Goal: Information Seeking & Learning: Learn about a topic

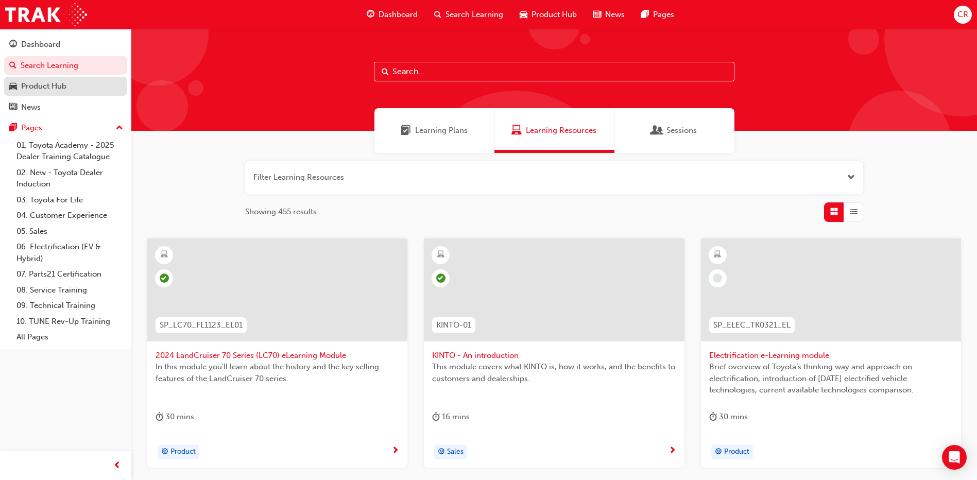
click at [81, 82] on div "Product Hub" at bounding box center [65, 86] width 113 height 13
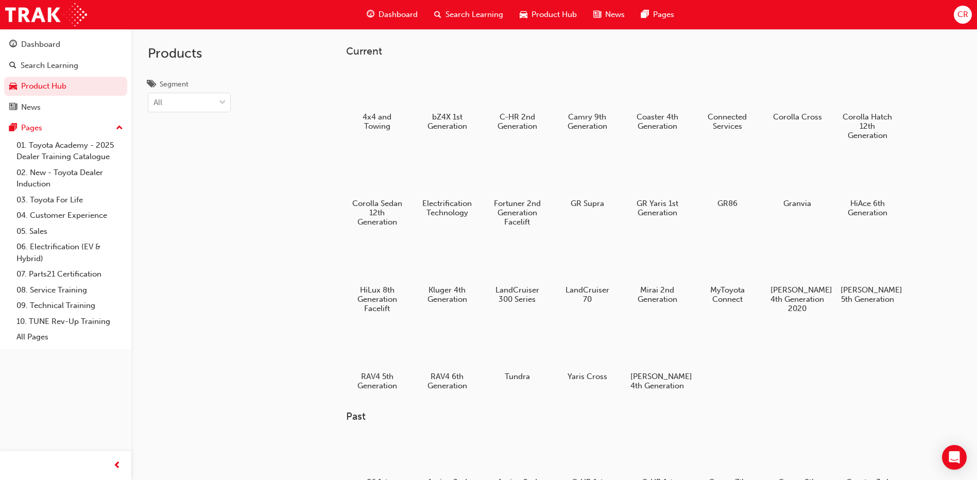
click at [383, 12] on span "Dashboard" at bounding box center [397, 15] width 39 height 12
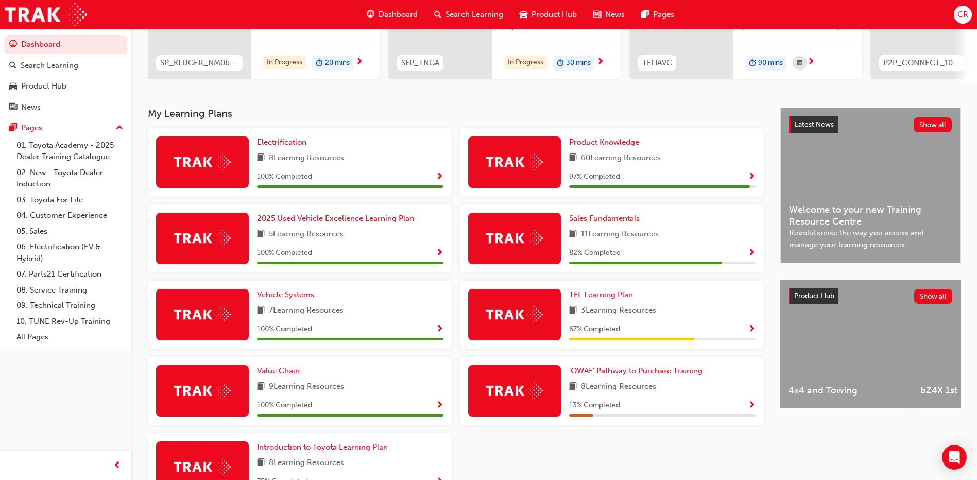
scroll to position [206, 0]
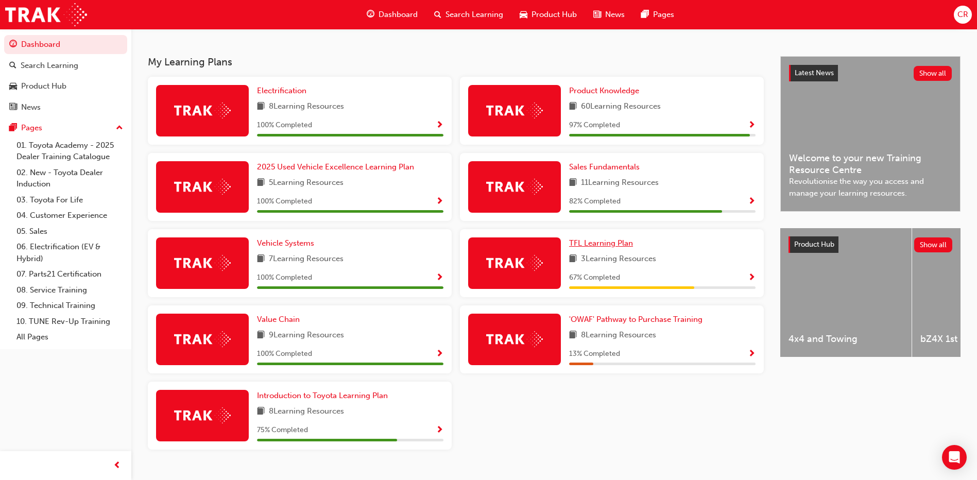
click at [598, 244] on span "TFL Learning Plan" at bounding box center [601, 242] width 64 height 9
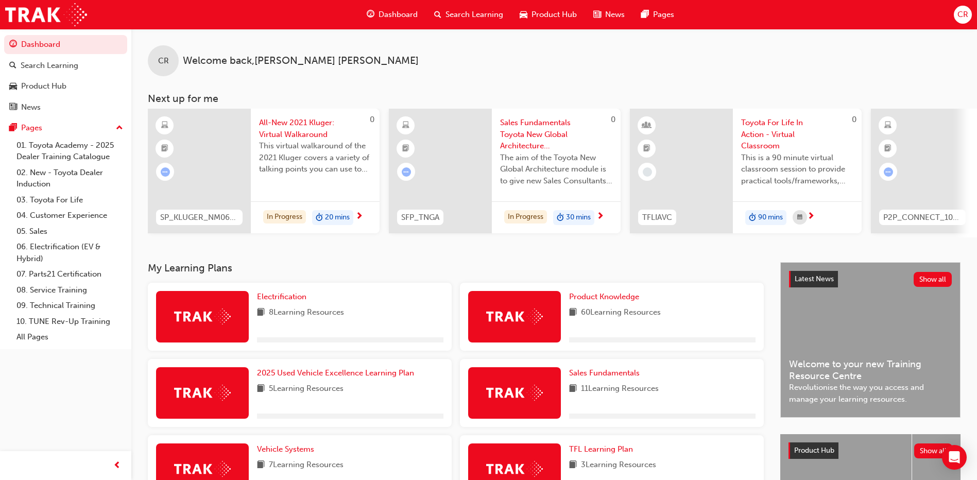
scroll to position [230, 0]
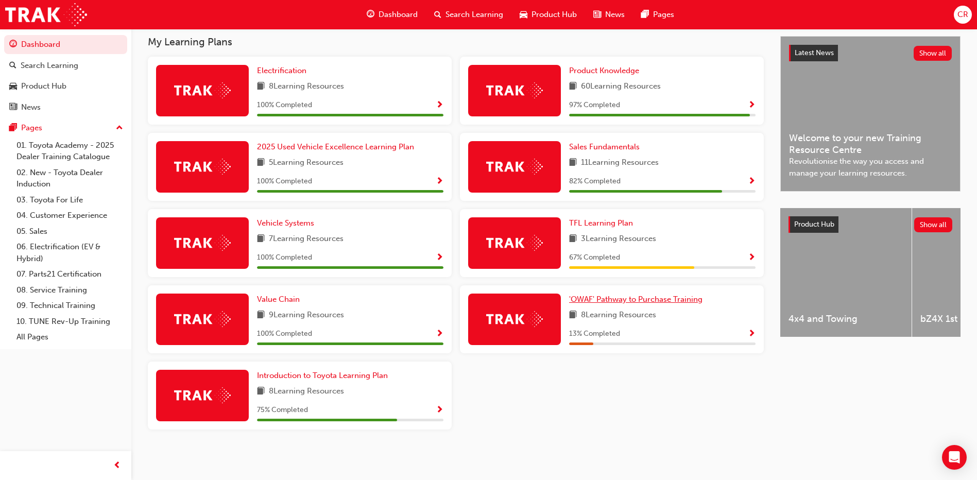
click at [595, 300] on span "'OWAF' Pathway to Purchase Training" at bounding box center [635, 299] width 133 height 9
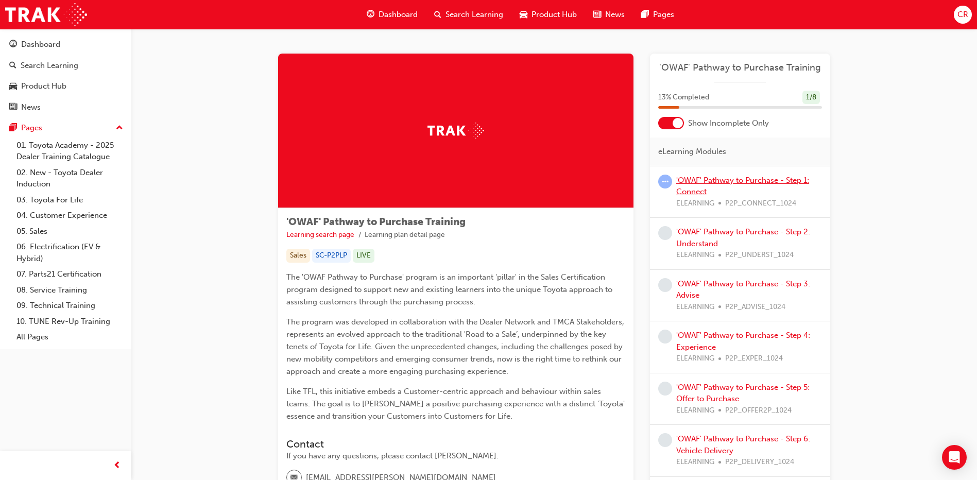
click at [683, 180] on link "'OWAF' Pathway to Purchase - Step 1: Connect" at bounding box center [742, 186] width 133 height 21
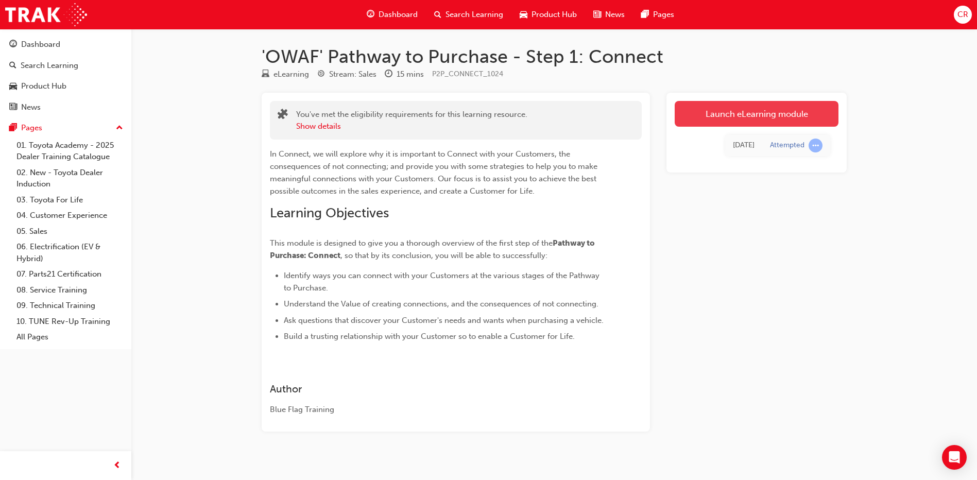
click at [697, 108] on link "Launch eLearning module" at bounding box center [757, 114] width 164 height 26
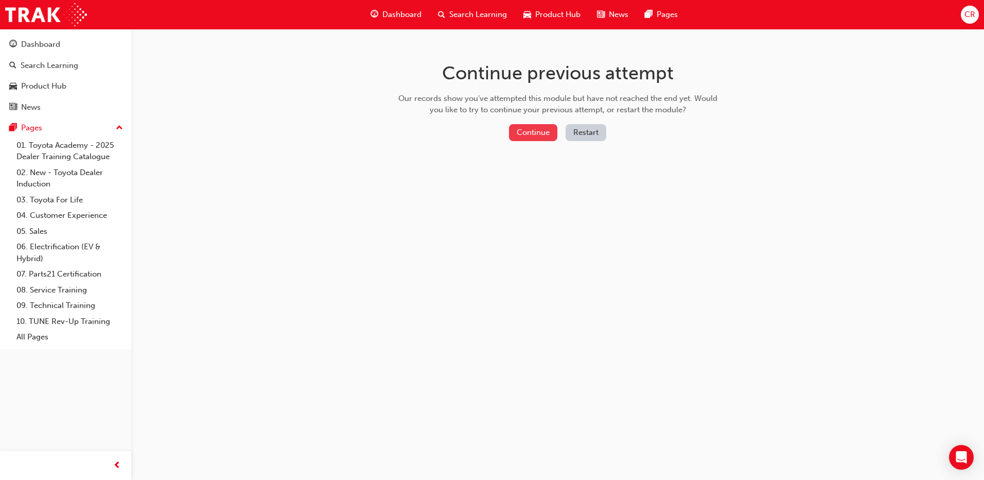
click at [532, 130] on button "Continue" at bounding box center [533, 132] width 48 height 17
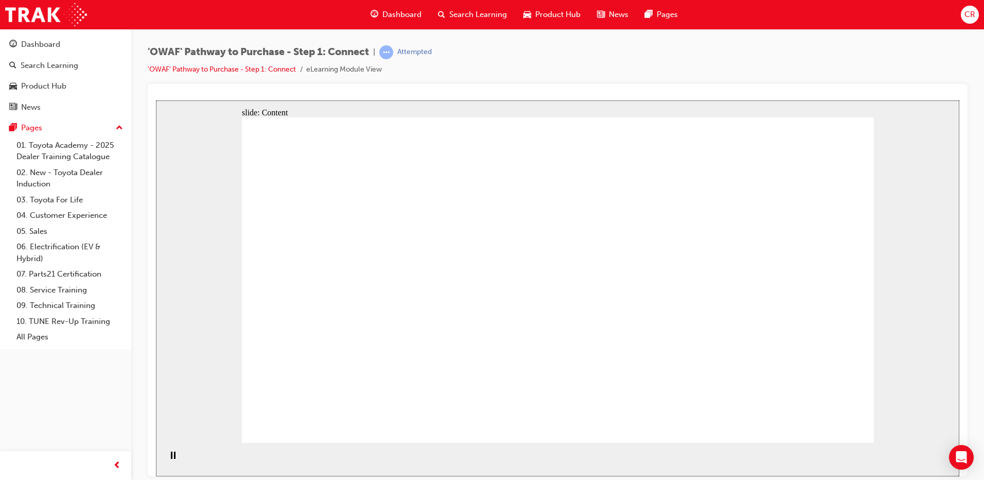
drag, startPoint x: 458, startPoint y: 246, endPoint x: 486, endPoint y: 251, distance: 28.2
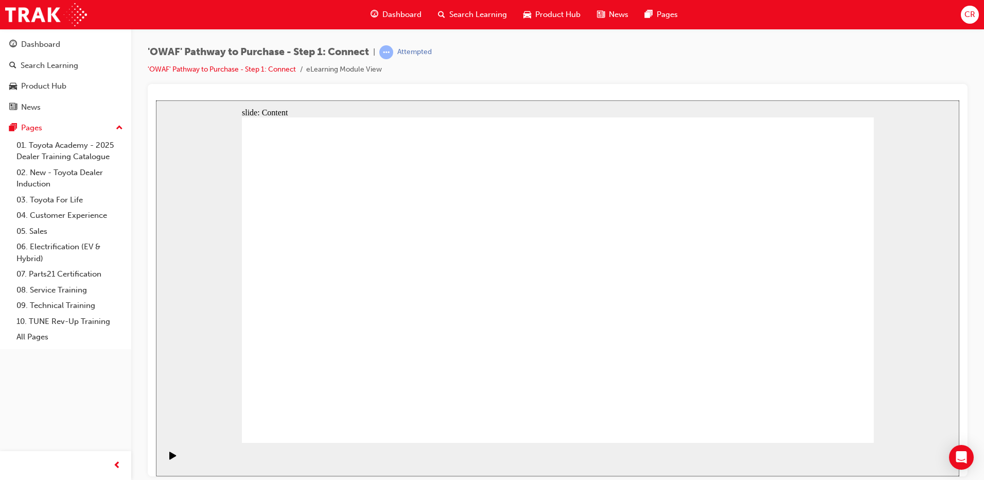
drag, startPoint x: 637, startPoint y: 264, endPoint x: 643, endPoint y: 291, distance: 27.9
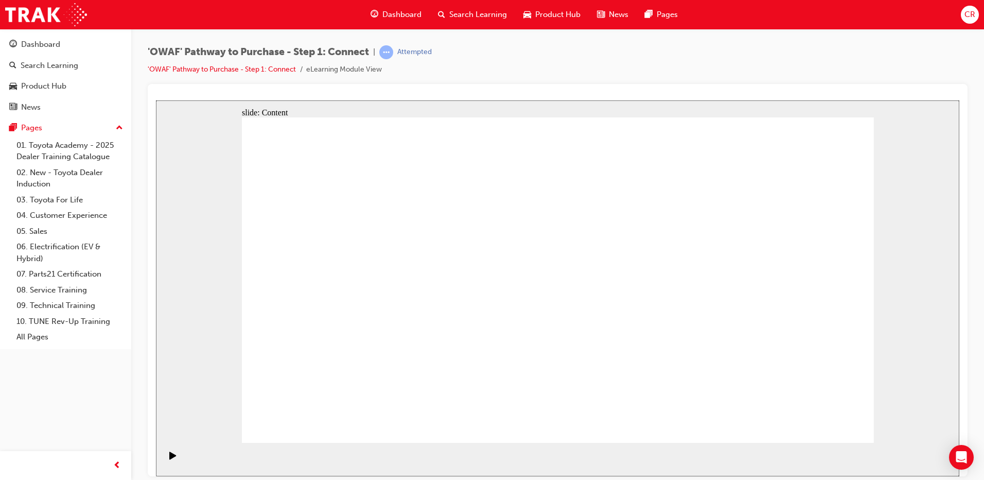
drag, startPoint x: 793, startPoint y: 412, endPoint x: 819, endPoint y: 420, distance: 26.7
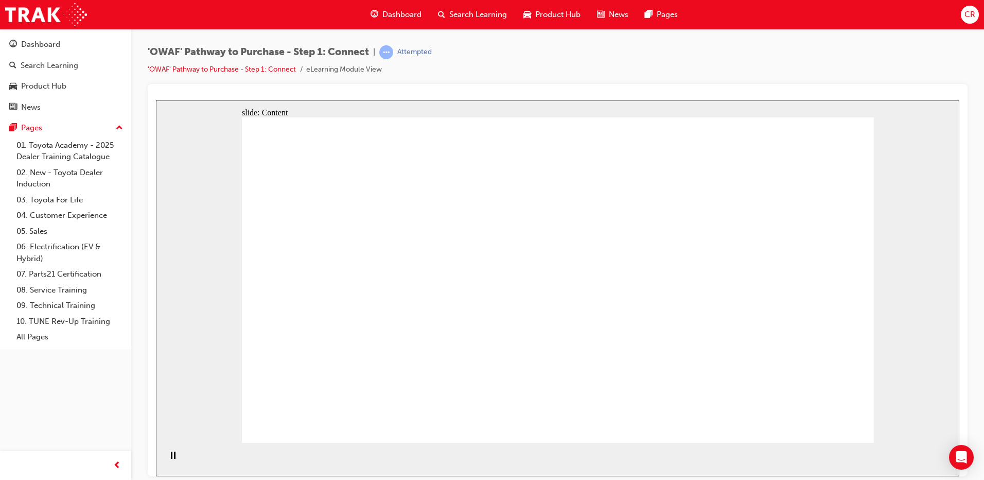
drag, startPoint x: 618, startPoint y: 302, endPoint x: 625, endPoint y: 352, distance: 50.8
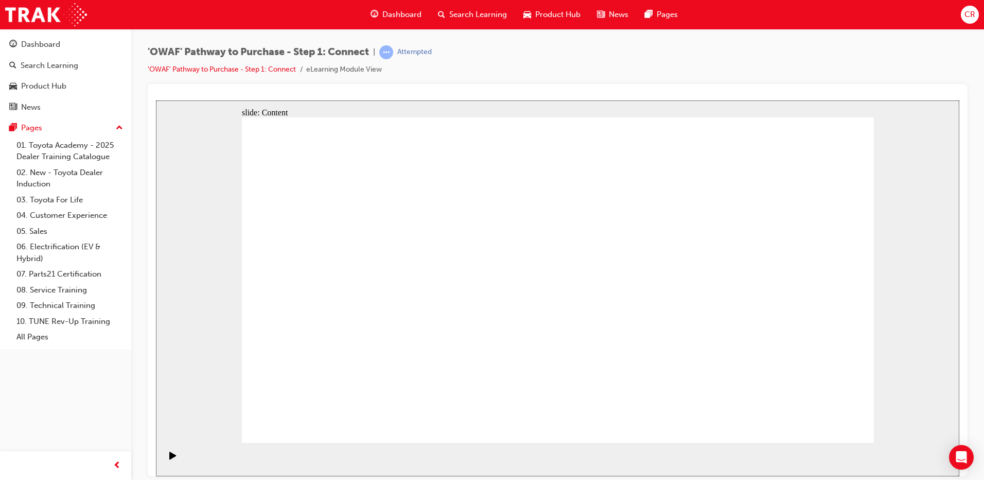
drag, startPoint x: 722, startPoint y: 271, endPoint x: 717, endPoint y: 329, distance: 57.9
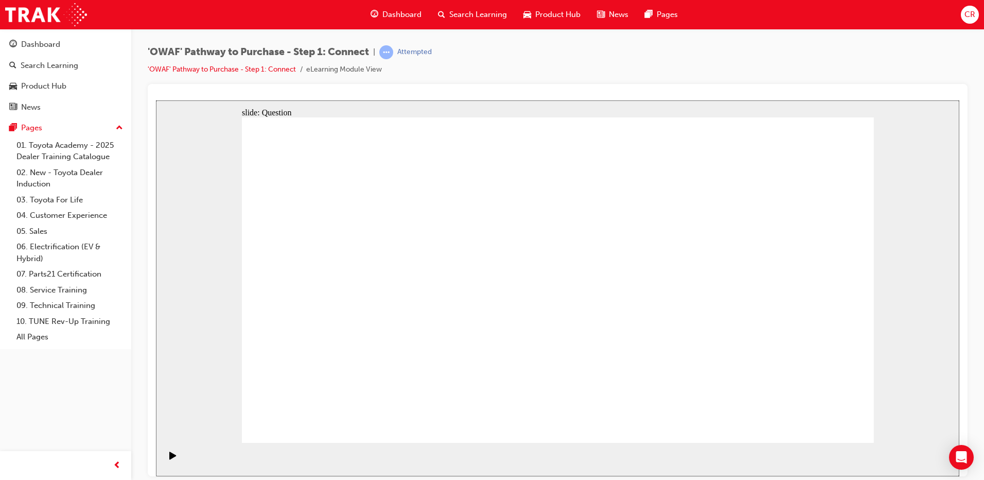
drag, startPoint x: 391, startPoint y: 312, endPoint x: 757, endPoint y: 172, distance: 391.6
drag, startPoint x: 506, startPoint y: 392, endPoint x: 792, endPoint y: 223, distance: 332.8
drag, startPoint x: 462, startPoint y: 298, endPoint x: 827, endPoint y: 274, distance: 365.8
drag, startPoint x: 418, startPoint y: 379, endPoint x: 761, endPoint y: 357, distance: 344.1
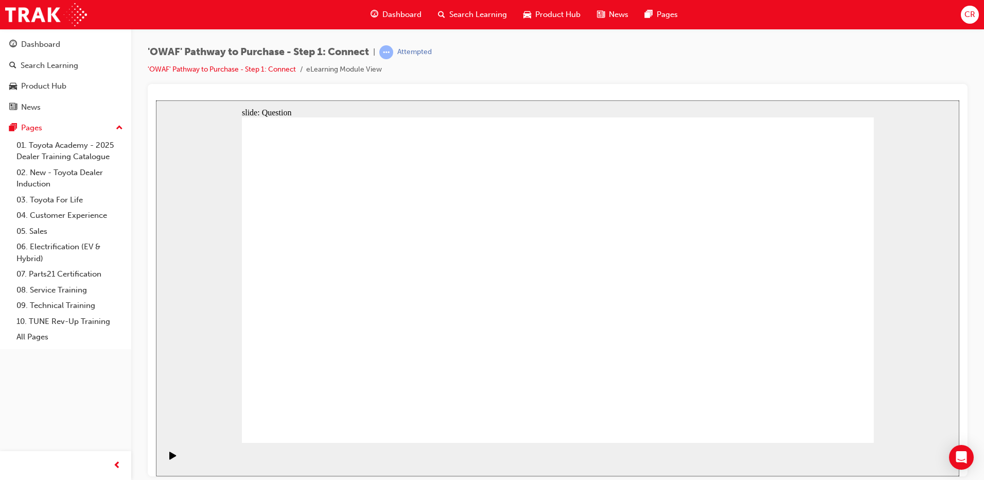
drag, startPoint x: 539, startPoint y: 322, endPoint x: 669, endPoint y: 372, distance: 139.0
drag, startPoint x: 342, startPoint y: 366, endPoint x: 630, endPoint y: 288, distance: 298.0
drag, startPoint x: 437, startPoint y: 257, endPoint x: 637, endPoint y: 209, distance: 206.1
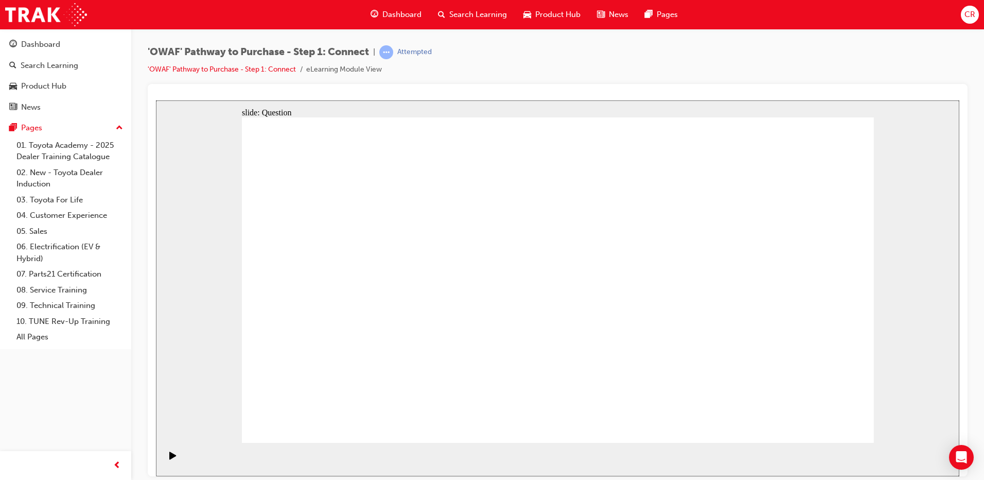
drag, startPoint x: 767, startPoint y: 364, endPoint x: 820, endPoint y: 289, distance: 91.6
drag, startPoint x: 449, startPoint y: 315, endPoint x: 744, endPoint y: 349, distance: 296.5
drag, startPoint x: 819, startPoint y: 279, endPoint x: 629, endPoint y: 287, distance: 190.2
drag, startPoint x: 792, startPoint y: 344, endPoint x: 829, endPoint y: 285, distance: 69.4
drag, startPoint x: 681, startPoint y: 351, endPoint x: 768, endPoint y: 353, distance: 87.1
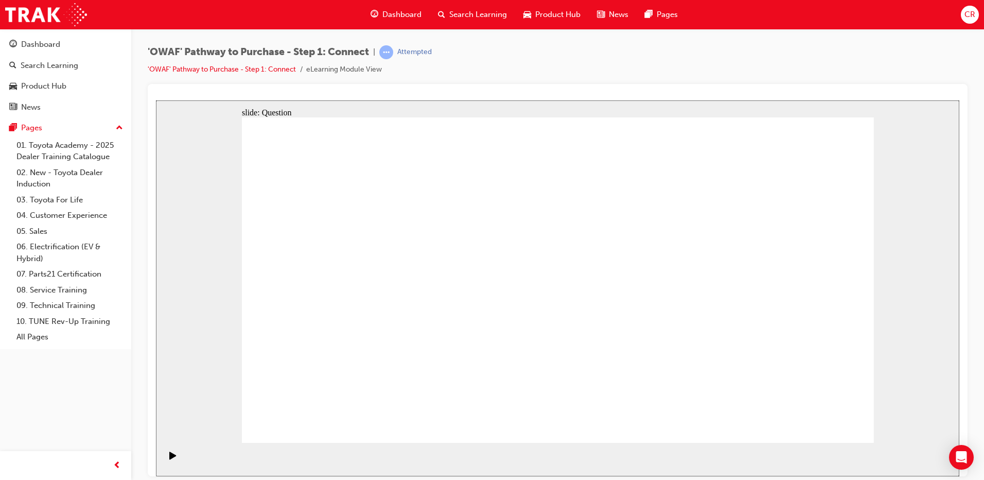
drag, startPoint x: 351, startPoint y: 377, endPoint x: 666, endPoint y: 358, distance: 315.7
drag, startPoint x: 666, startPoint y: 358, endPoint x: 638, endPoint y: 290, distance: 73.6
drag, startPoint x: 413, startPoint y: 389, endPoint x: 631, endPoint y: 303, distance: 234.3
drag, startPoint x: 341, startPoint y: 384, endPoint x: 677, endPoint y: 356, distance: 336.9
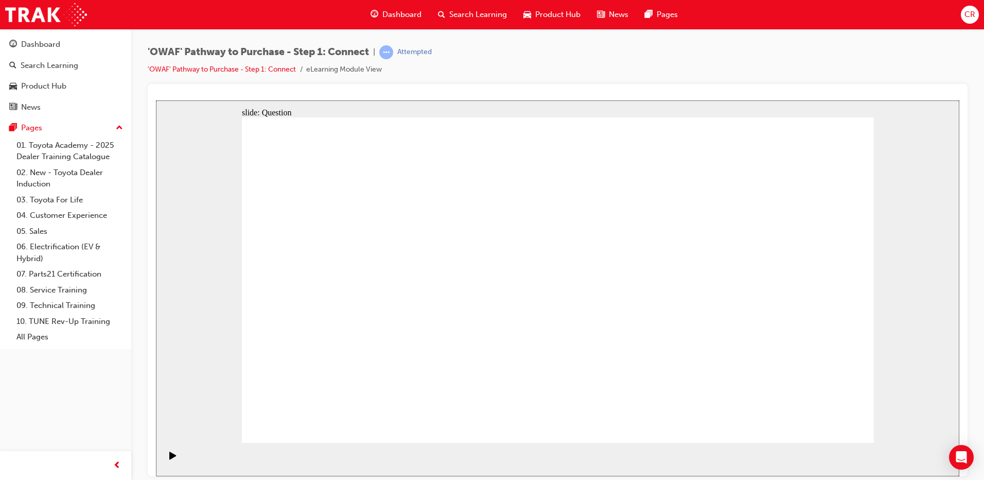
drag, startPoint x: 745, startPoint y: 347, endPoint x: 590, endPoint y: 329, distance: 156.0
drag, startPoint x: 773, startPoint y: 332, endPoint x: 395, endPoint y: 333, distance: 377.9
drag, startPoint x: 782, startPoint y: 335, endPoint x: 611, endPoint y: 334, distance: 170.9
drag, startPoint x: 655, startPoint y: 340, endPoint x: 746, endPoint y: 323, distance: 91.7
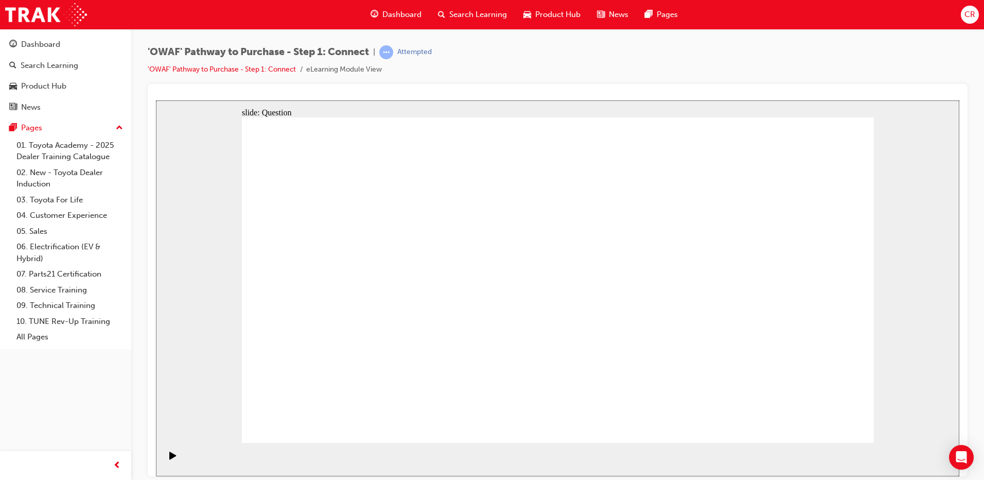
drag, startPoint x: 746, startPoint y: 323, endPoint x: 602, endPoint y: 322, distance: 143.1
drag, startPoint x: 754, startPoint y: 353, endPoint x: 562, endPoint y: 328, distance: 194.1
drag, startPoint x: 751, startPoint y: 329, endPoint x: 372, endPoint y: 329, distance: 379.0
drag, startPoint x: 734, startPoint y: 310, endPoint x: 358, endPoint y: 318, distance: 375.9
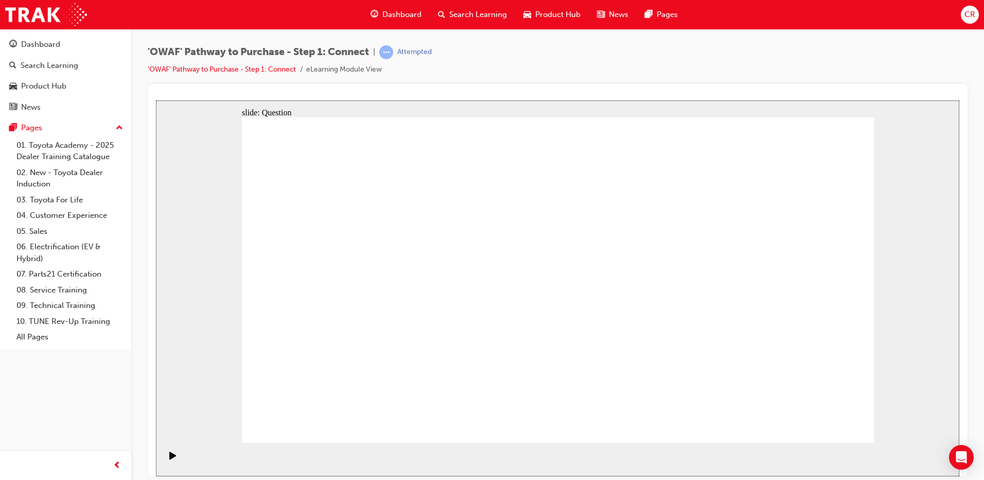
drag, startPoint x: 807, startPoint y: 318, endPoint x: 400, endPoint y: 321, distance: 407.8
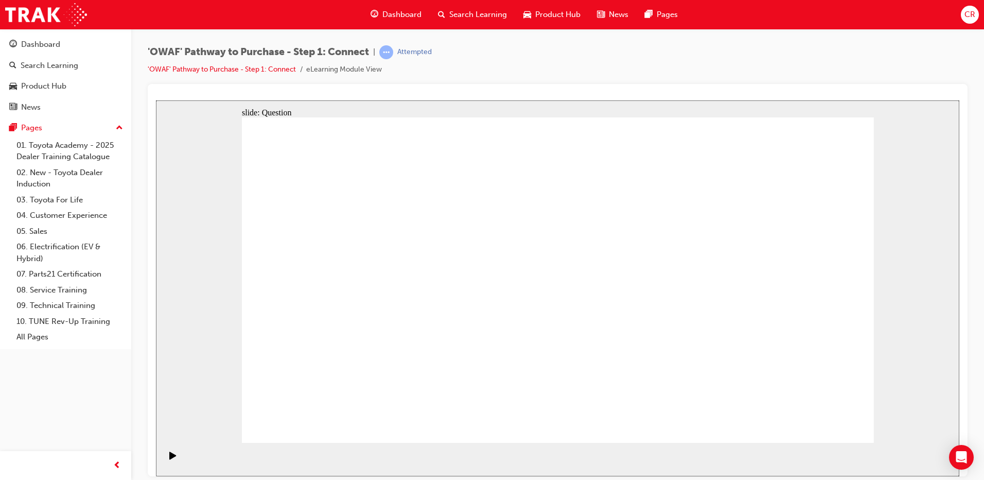
radio input "false"
radio input "true"
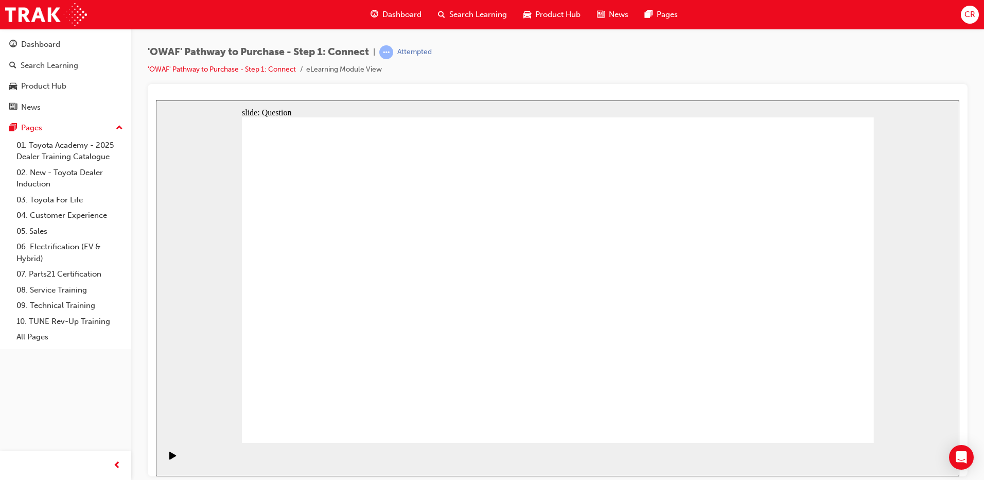
checkbox input "true"
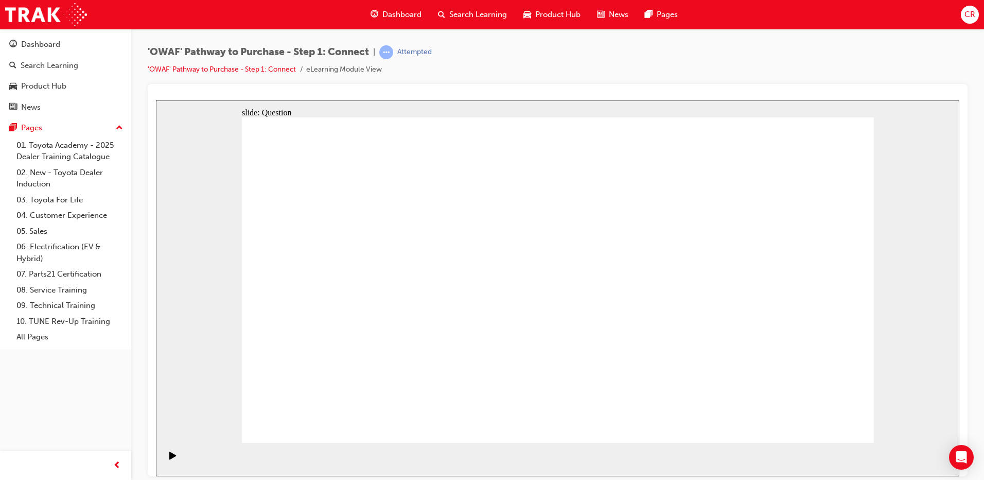
checkbox input "true"
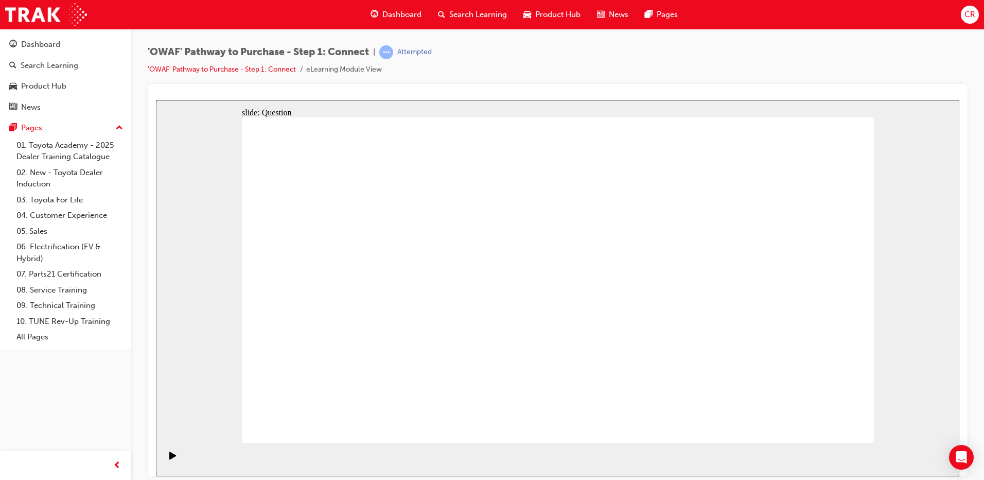
drag, startPoint x: 379, startPoint y: 385, endPoint x: 581, endPoint y: 244, distance: 246.6
drag, startPoint x: 500, startPoint y: 413, endPoint x: 715, endPoint y: 243, distance: 274.1
drag, startPoint x: 627, startPoint y: 381, endPoint x: 393, endPoint y: 277, distance: 255.2
drag, startPoint x: 717, startPoint y: 351, endPoint x: 506, endPoint y: 266, distance: 227.6
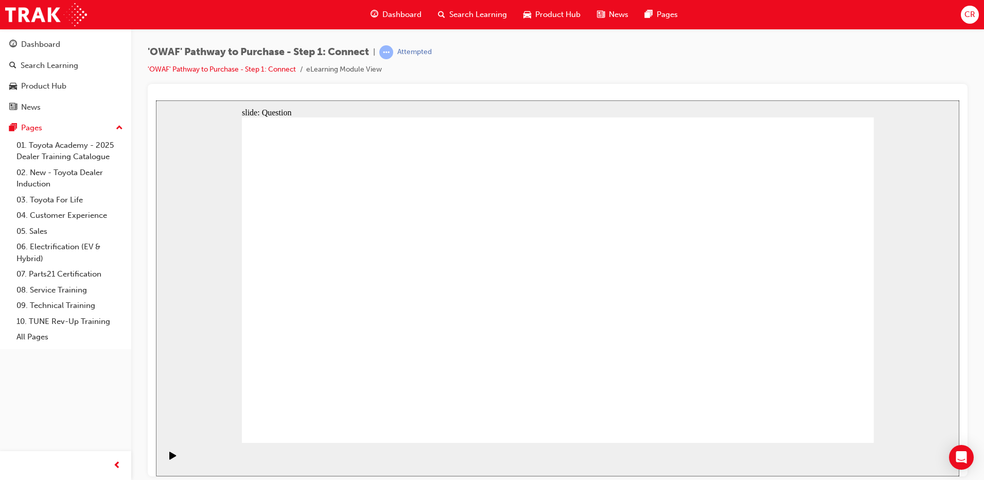
click at [31, 40] on div "Dashboard" at bounding box center [40, 45] width 39 height 12
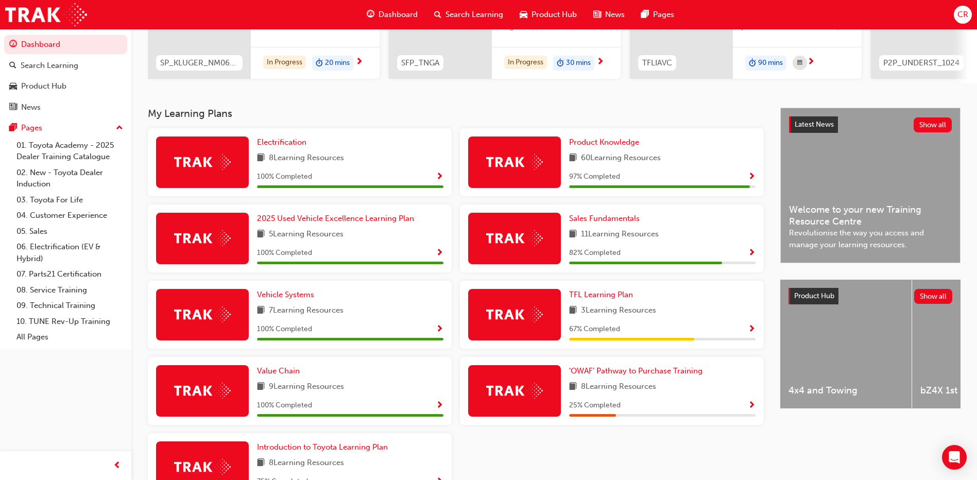
scroll to position [230, 0]
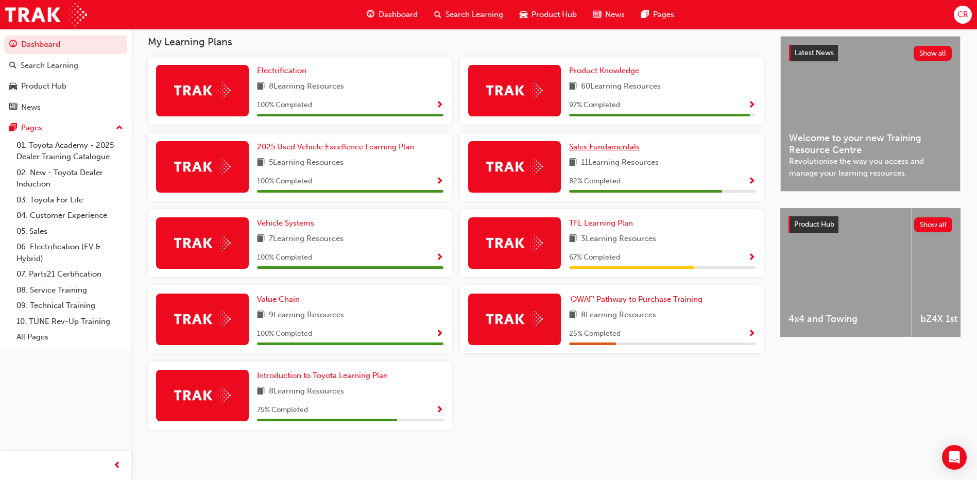
click at [593, 143] on span "Sales Fundamentals" at bounding box center [604, 146] width 71 height 9
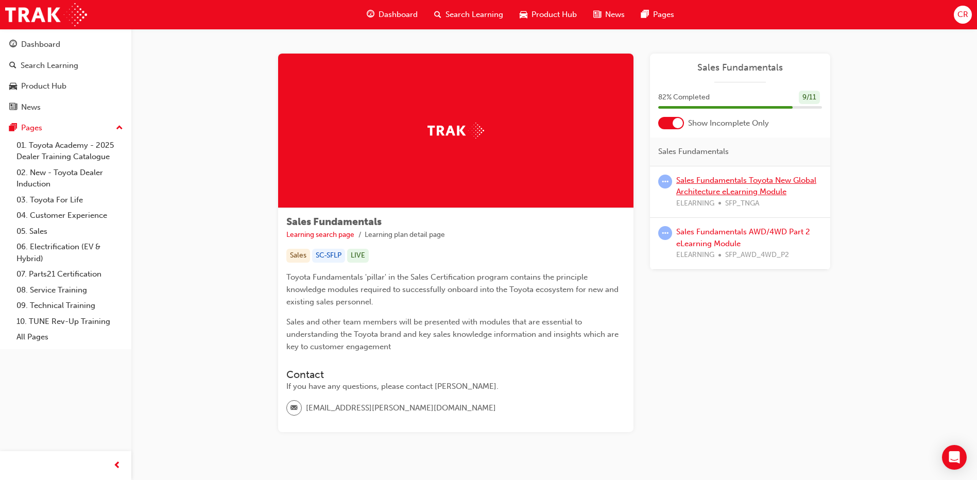
click at [717, 193] on link "Sales Fundamentals Toyota New Global Architecture eLearning Module" at bounding box center [746, 186] width 140 height 21
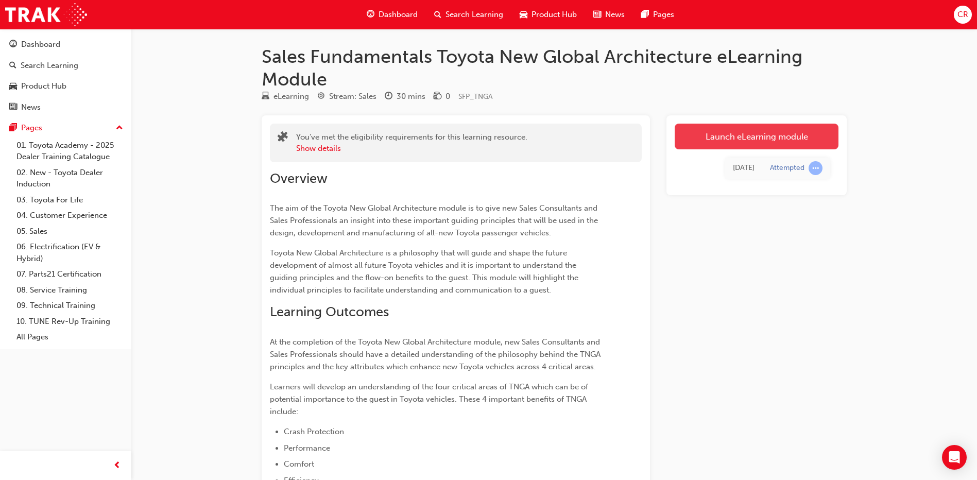
click at [736, 142] on link "Launch eLearning module" at bounding box center [757, 137] width 164 height 26
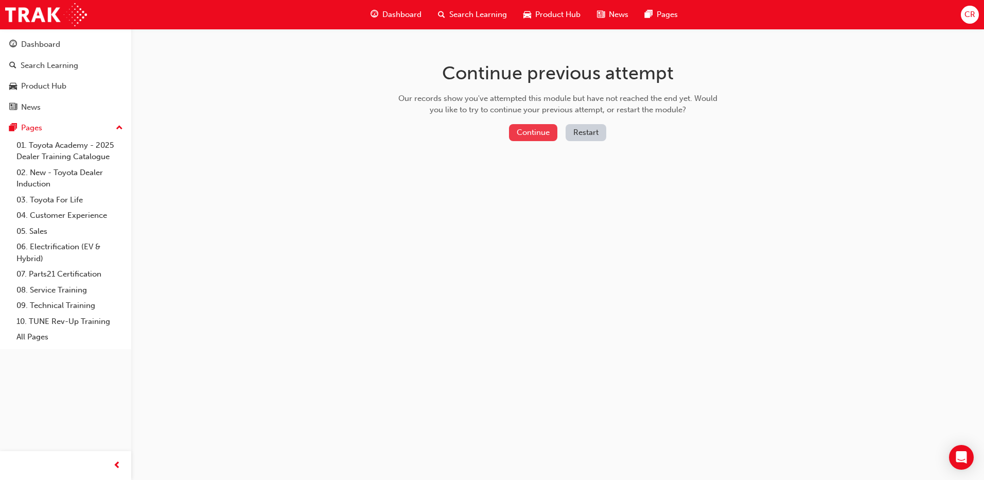
click at [538, 135] on button "Continue" at bounding box center [533, 132] width 48 height 17
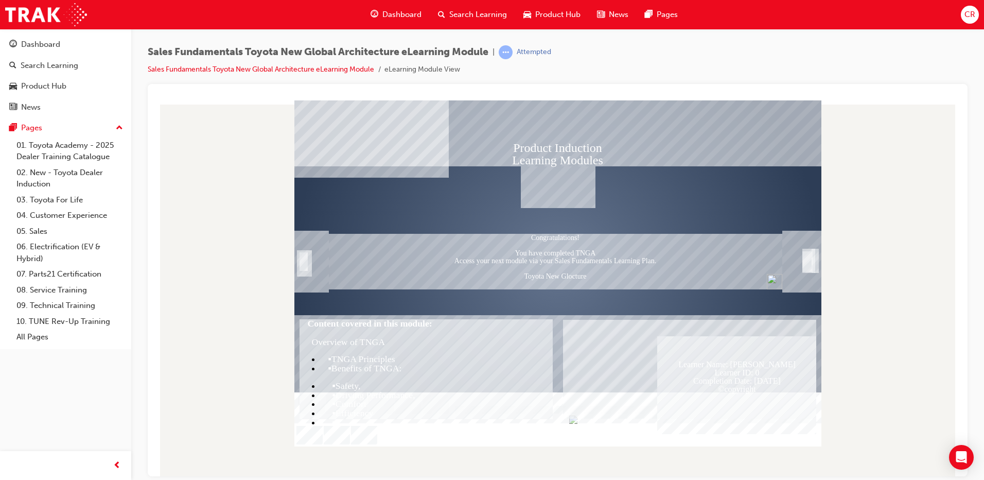
click at [306, 264] on div "SmartShape" at bounding box center [304, 273] width 10 height 22
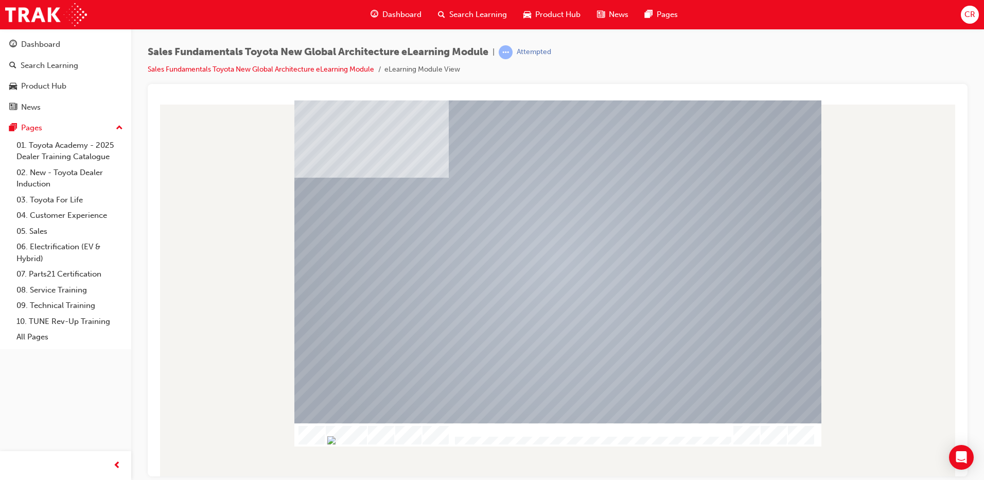
drag, startPoint x: 466, startPoint y: 439, endPoint x: 491, endPoint y: 439, distance: 24.2
click at [336, 439] on img "Progress, Slide 1 of 19" at bounding box center [331, 440] width 8 height 8
drag, startPoint x: 497, startPoint y: 439, endPoint x: 532, endPoint y: 442, distance: 35.1
click at [382, 442] on img "Progress, Slide 1 of 19" at bounding box center [377, 440] width 8 height 8
drag, startPoint x: 541, startPoint y: 440, endPoint x: 569, endPoint y: 440, distance: 28.8
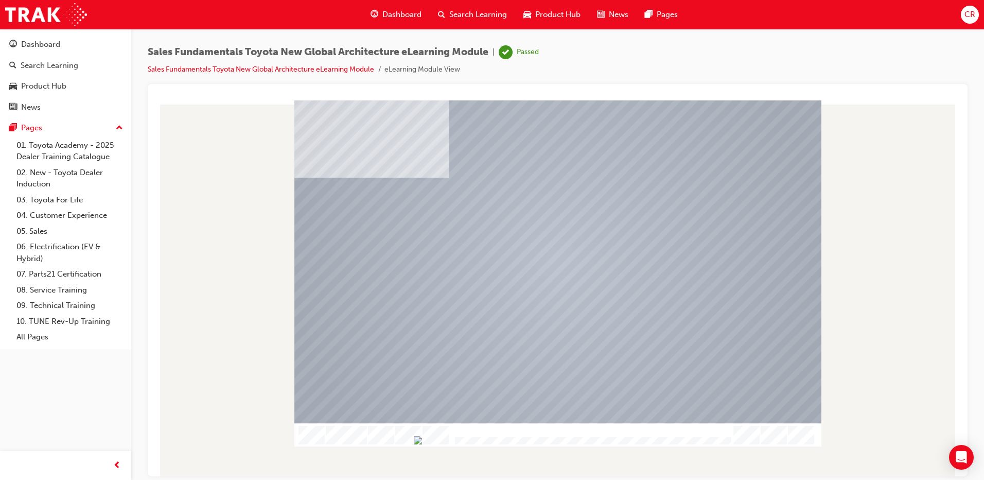
click at [422, 442] on img "Progress, Slide 1 of 19" at bounding box center [418, 440] width 8 height 8
drag, startPoint x: 579, startPoint y: 439, endPoint x: 615, endPoint y: 451, distance: 37.8
click at [615, 451] on div "Comfort Table Of Contents Exit Slide Title Welcome Video Intro Overview History…" at bounding box center [558, 288] width 804 height 376
drag, startPoint x: 714, startPoint y: 447, endPoint x: 665, endPoint y: 468, distance: 52.8
click at [665, 468] on div at bounding box center [558, 288] width 804 height 376
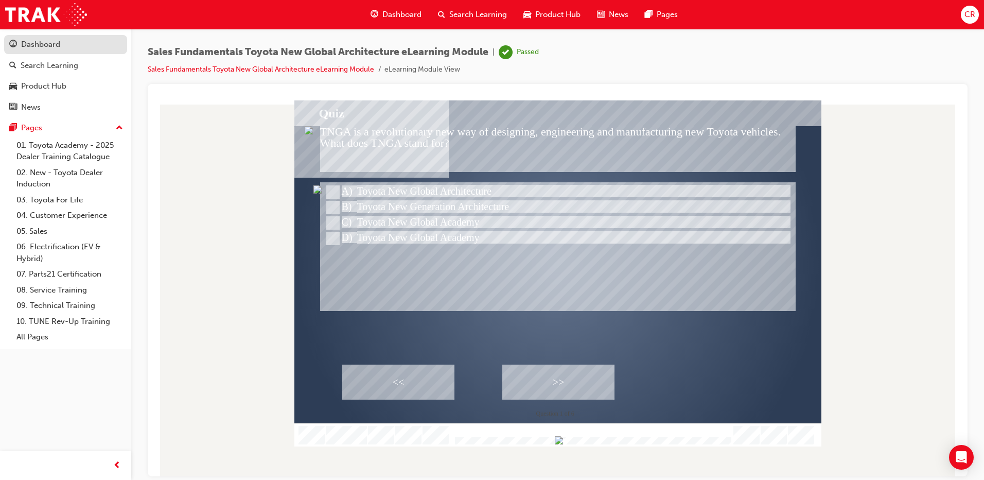
click at [82, 48] on div "Dashboard" at bounding box center [65, 44] width 113 height 13
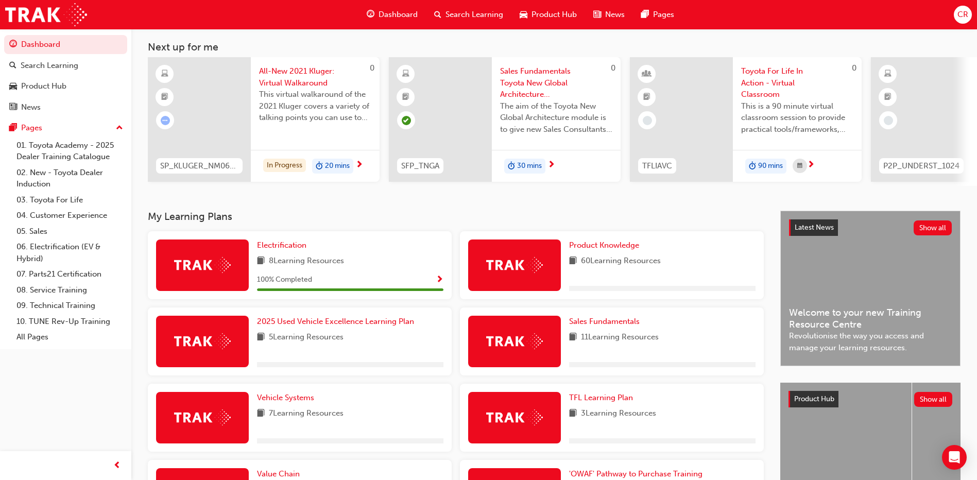
scroll to position [103, 0]
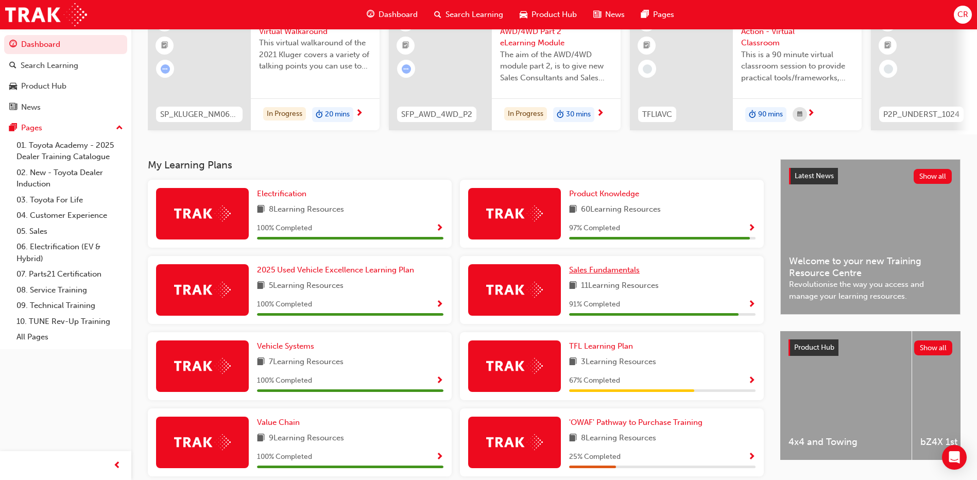
click at [609, 273] on span "Sales Fundamentals" at bounding box center [604, 269] width 71 height 9
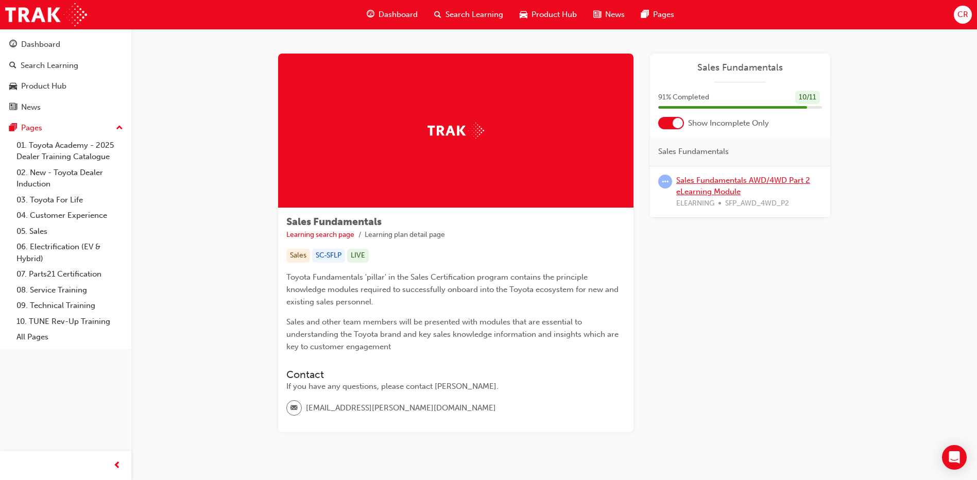
click at [695, 180] on link "Sales Fundamentals AWD/4WD Part 2 eLearning Module" at bounding box center [743, 186] width 134 height 21
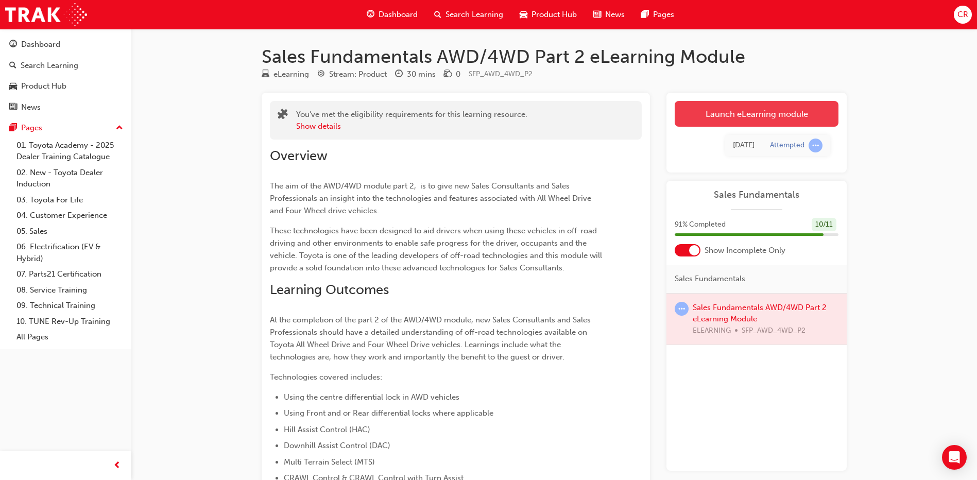
click at [700, 117] on link "Launch eLearning module" at bounding box center [757, 114] width 164 height 26
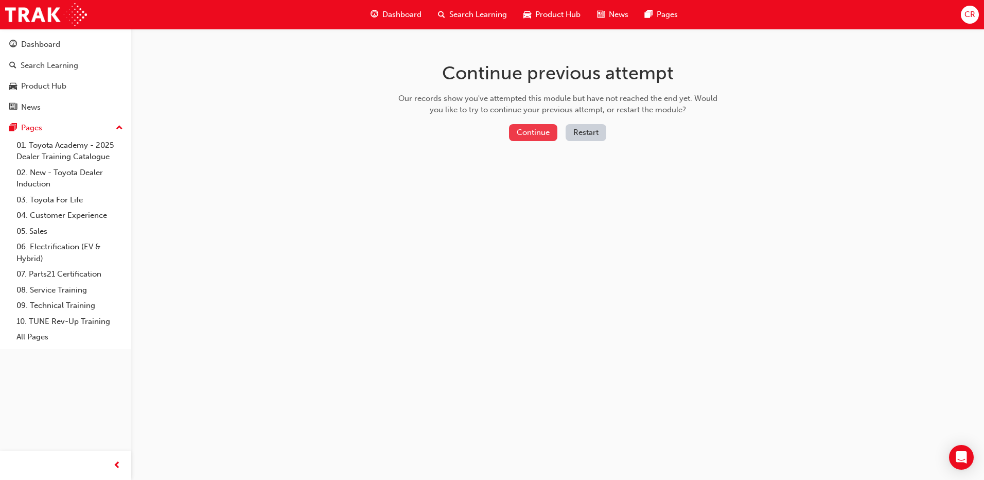
click at [524, 133] on button "Continue" at bounding box center [533, 132] width 48 height 17
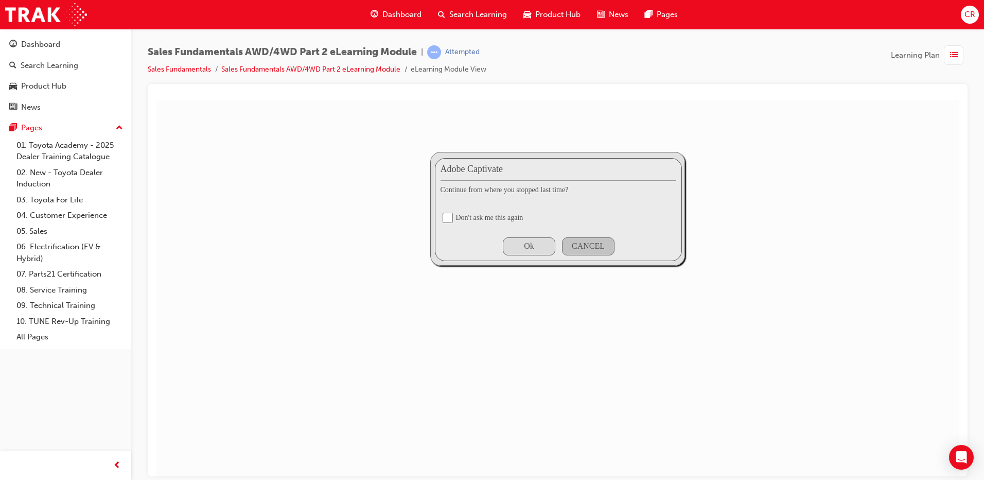
click at [519, 241] on div "Ok" at bounding box center [529, 246] width 53 height 18
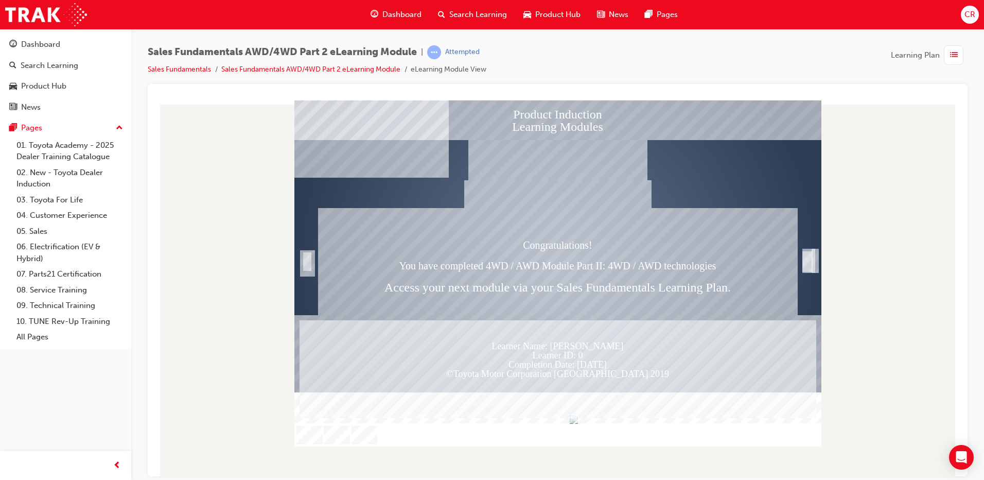
click at [312, 262] on div "SmartShape" at bounding box center [307, 273] width 10 height 22
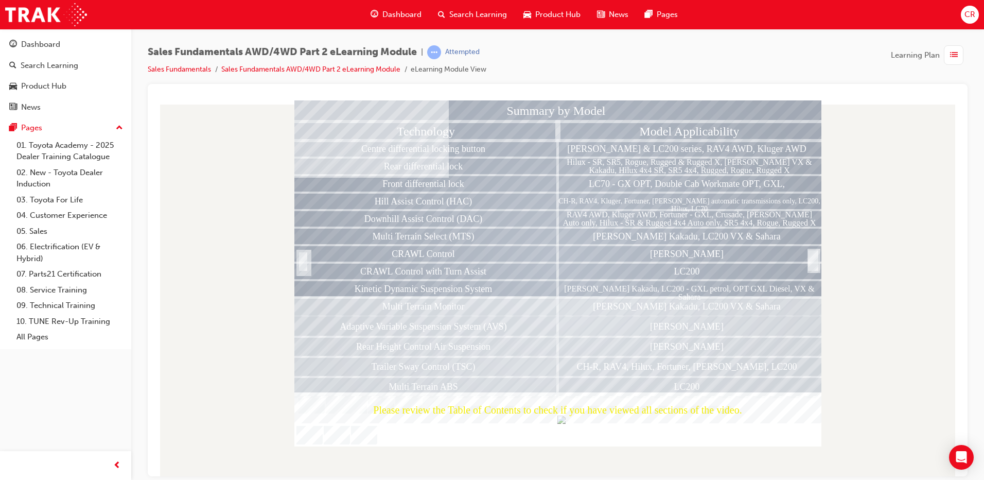
click at [303, 262] on div "SmartShape" at bounding box center [303, 273] width 10 height 22
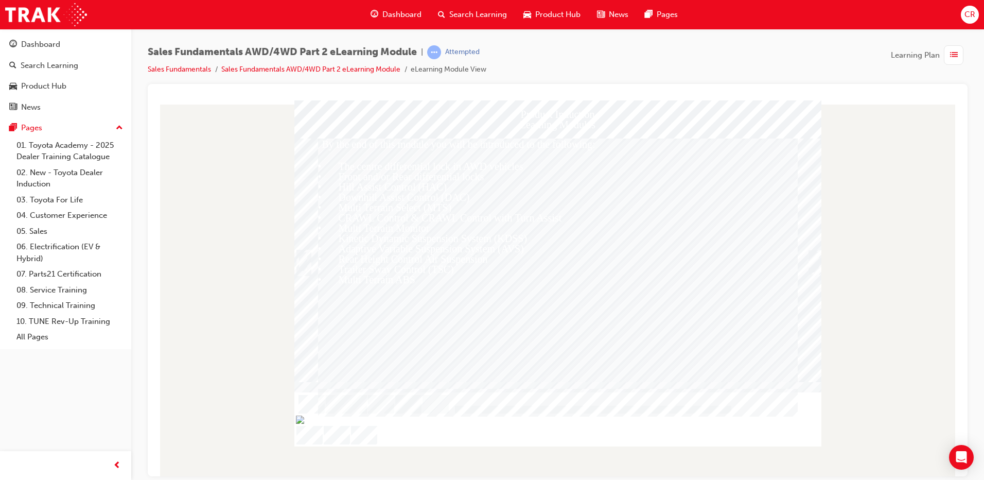
click at [303, 262] on div "Trigger this button to continue" at bounding box center [303, 273] width 10 height 22
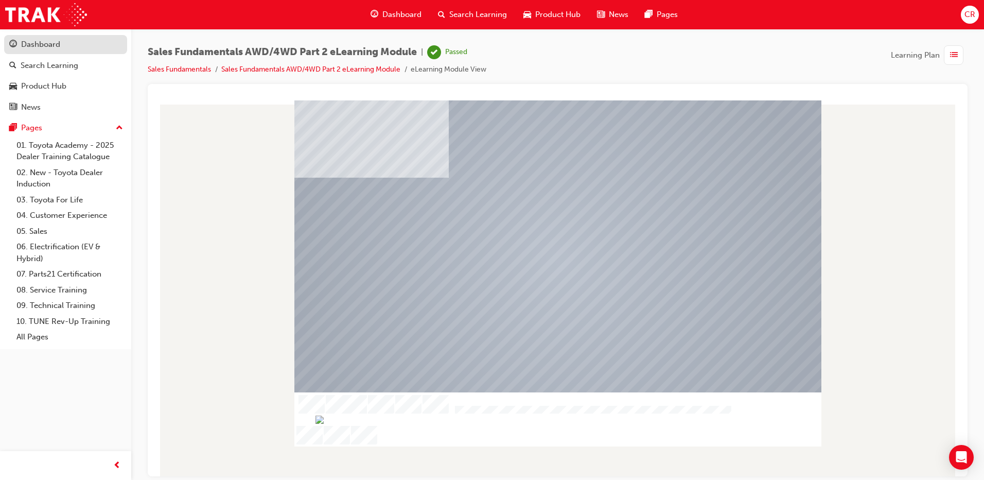
click at [57, 45] on div "Dashboard" at bounding box center [40, 45] width 39 height 12
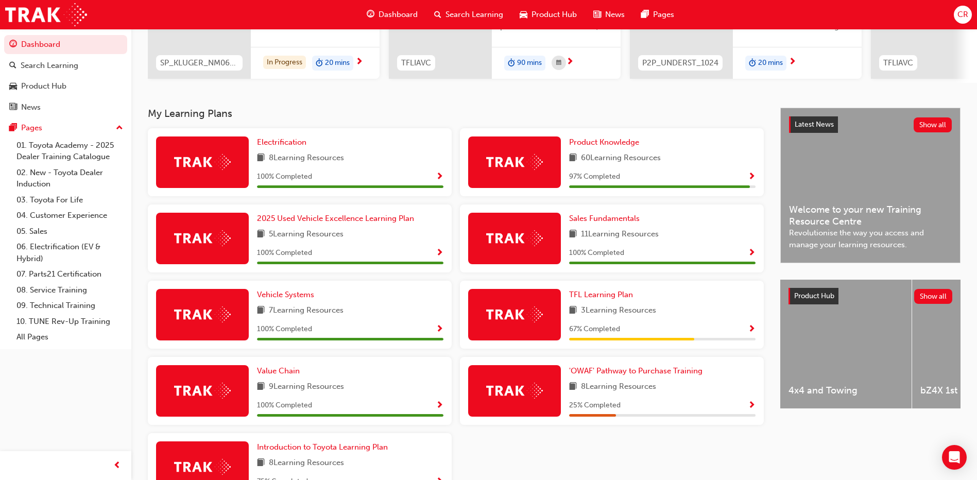
scroll to position [230, 0]
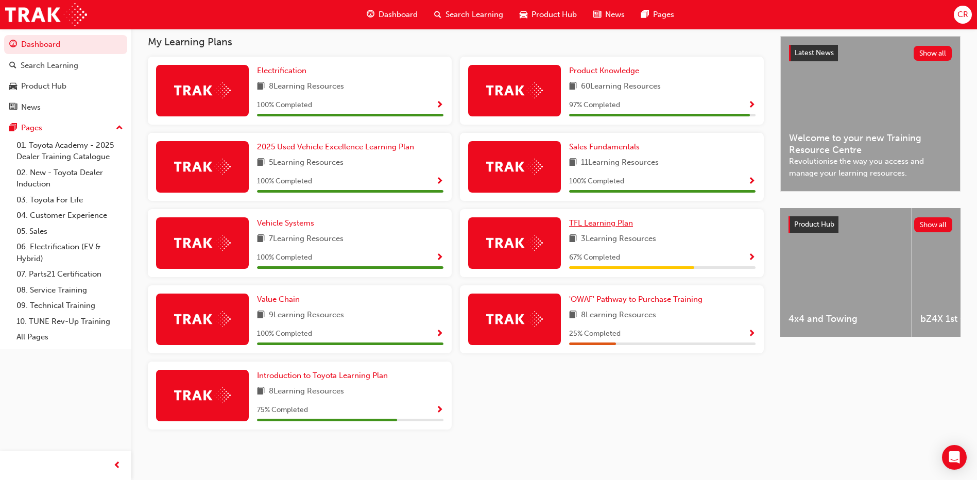
click at [609, 225] on span "TFL Learning Plan" at bounding box center [601, 222] width 64 height 9
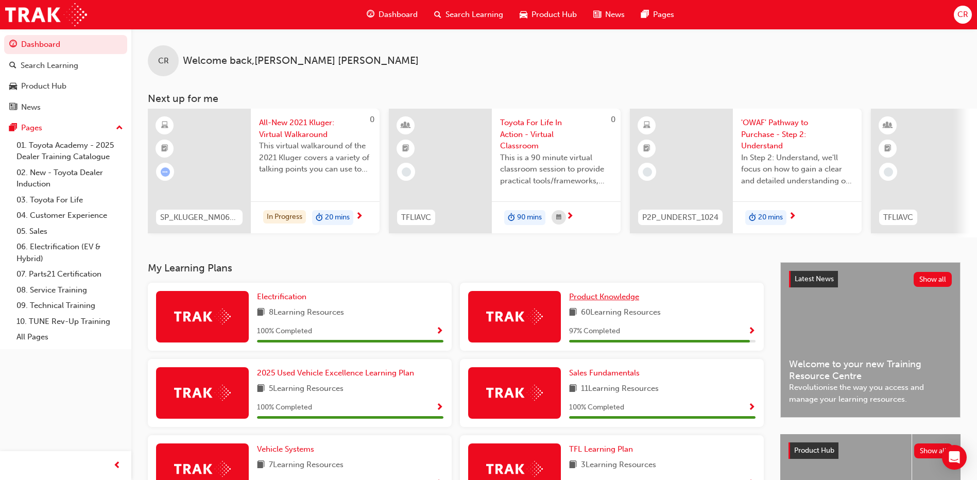
click at [581, 300] on span "Product Knowledge" at bounding box center [604, 296] width 70 height 9
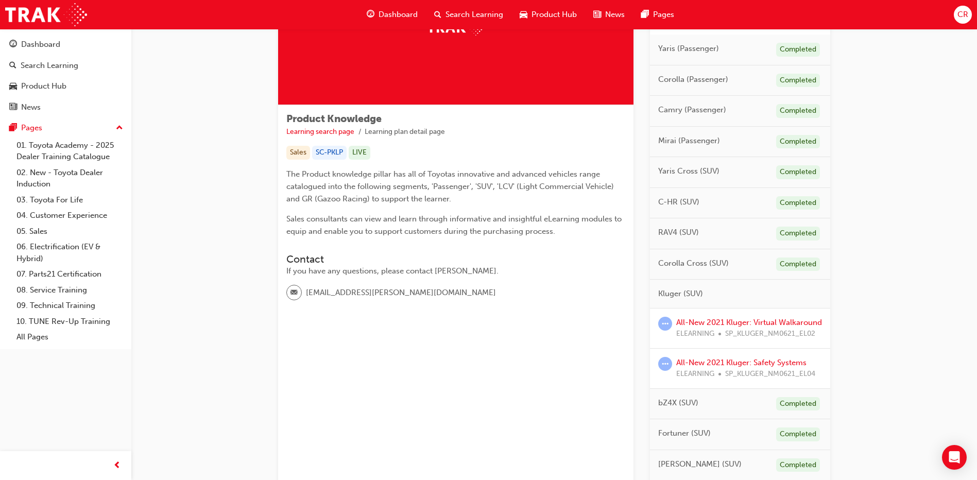
scroll to position [154, 0]
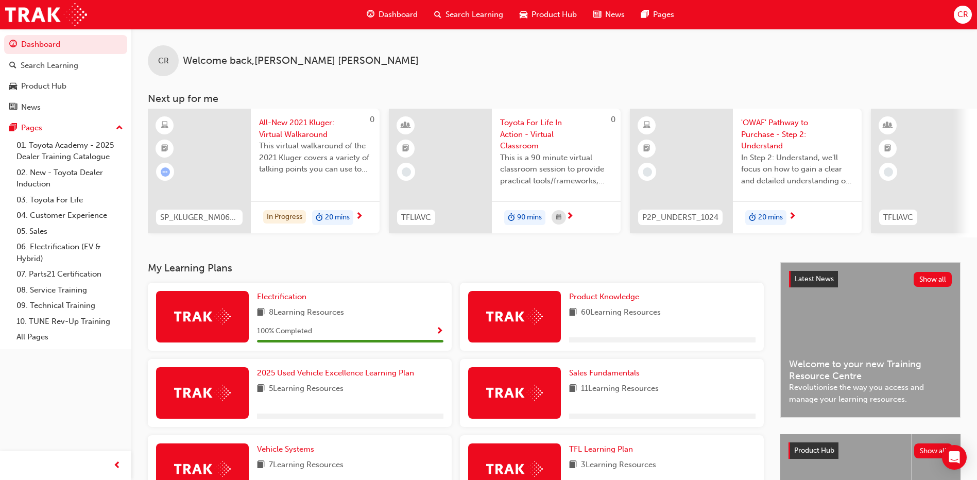
scroll to position [154, 0]
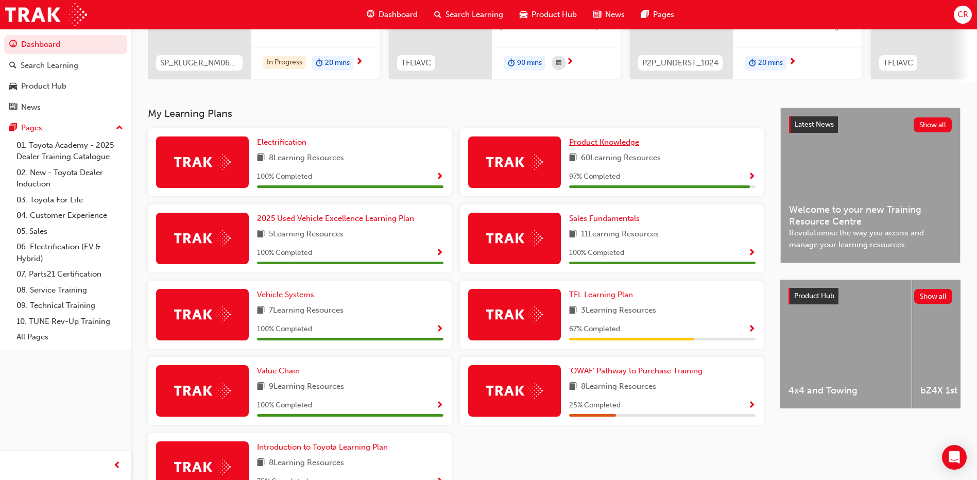
click at [607, 145] on span "Product Knowledge" at bounding box center [604, 141] width 70 height 9
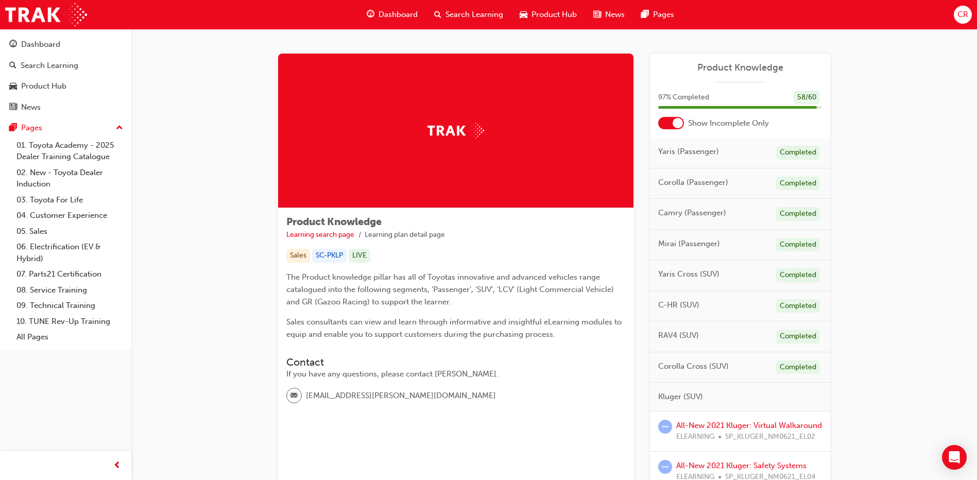
scroll to position [154, 0]
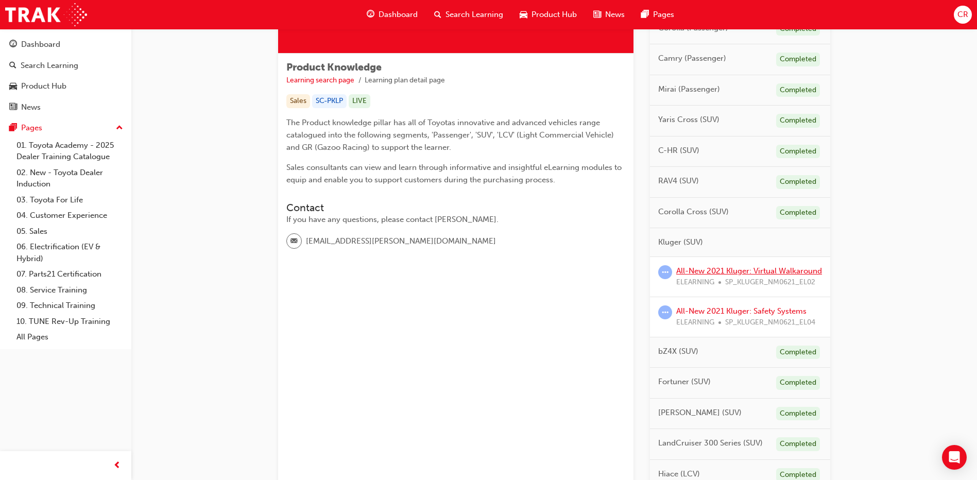
click at [742, 272] on link "All-New 2021 Kluger: Virtual Walkaround" at bounding box center [749, 270] width 146 height 9
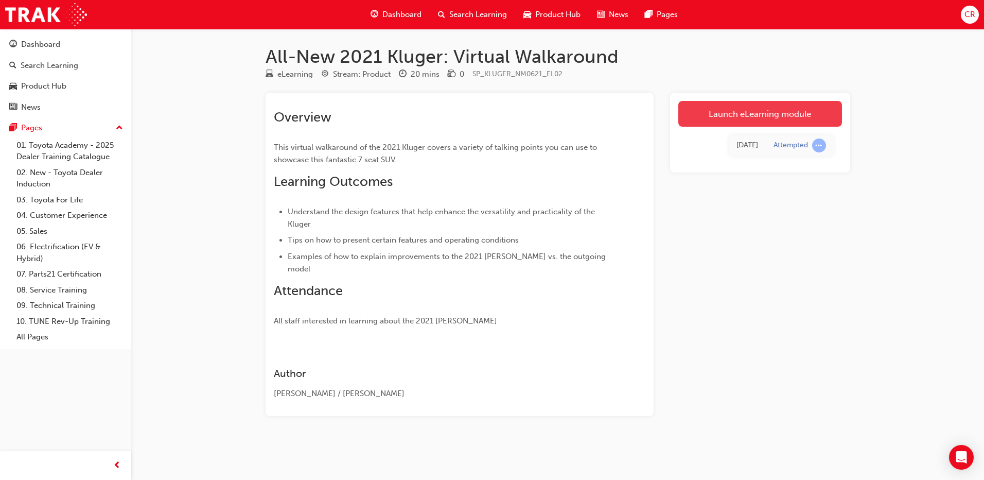
click at [738, 112] on link "Launch eLearning module" at bounding box center [761, 114] width 164 height 26
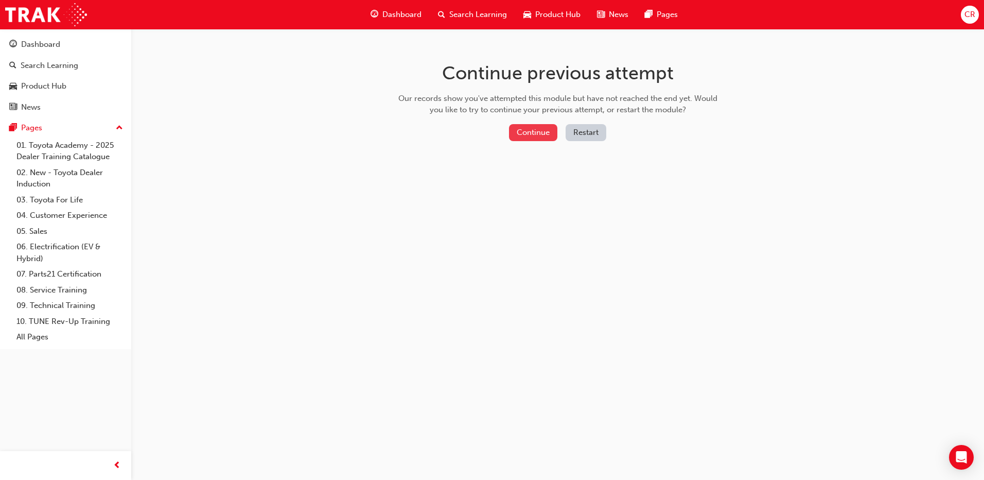
click at [531, 127] on button "Continue" at bounding box center [533, 132] width 48 height 17
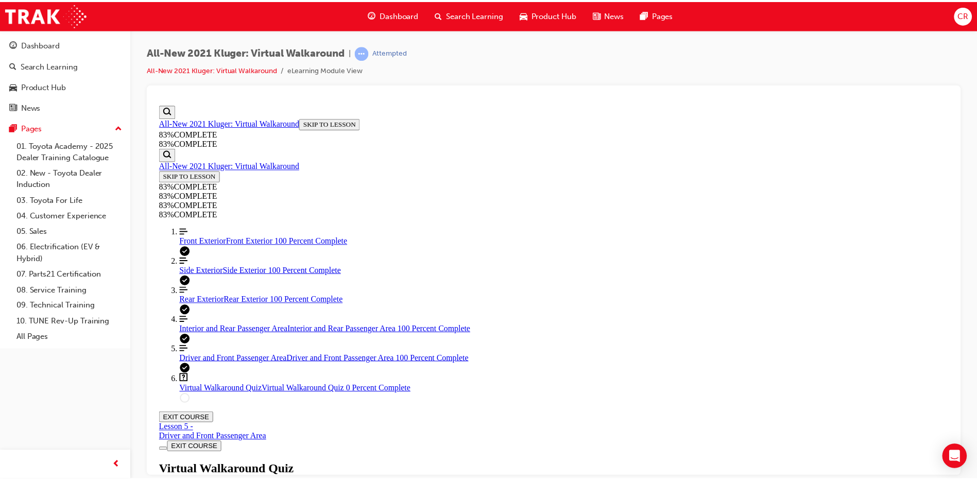
scroll to position [36, 0]
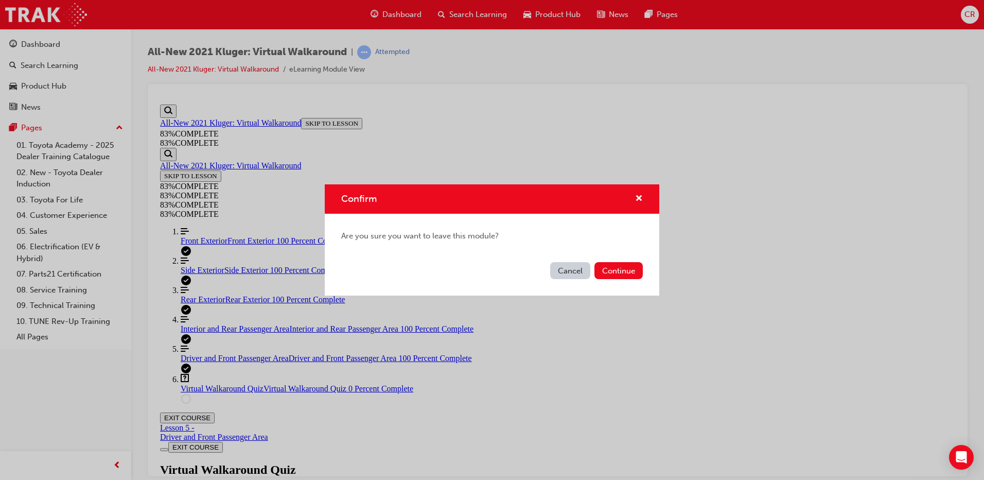
click at [606, 257] on div "Are you sure you want to leave this module?" at bounding box center [492, 236] width 335 height 45
click at [614, 267] on button "Continue" at bounding box center [619, 270] width 48 height 17
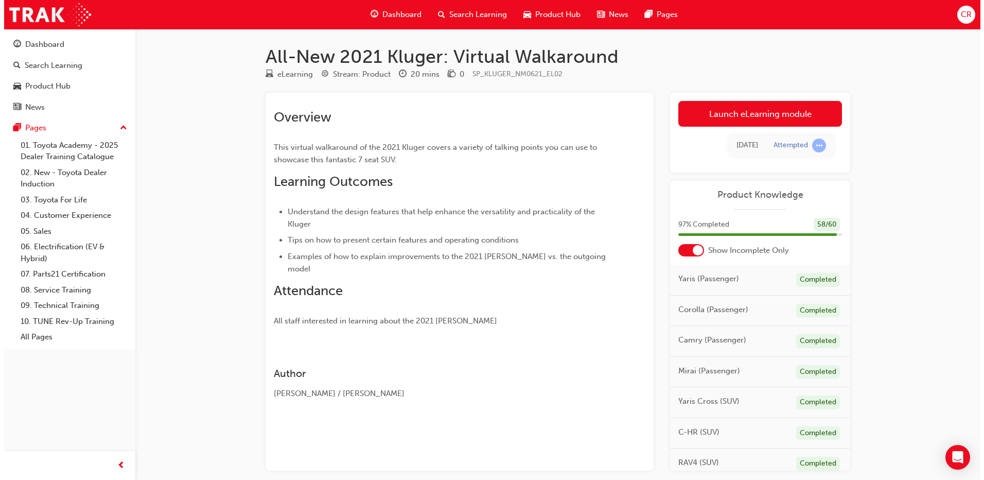
scroll to position [257, 0]
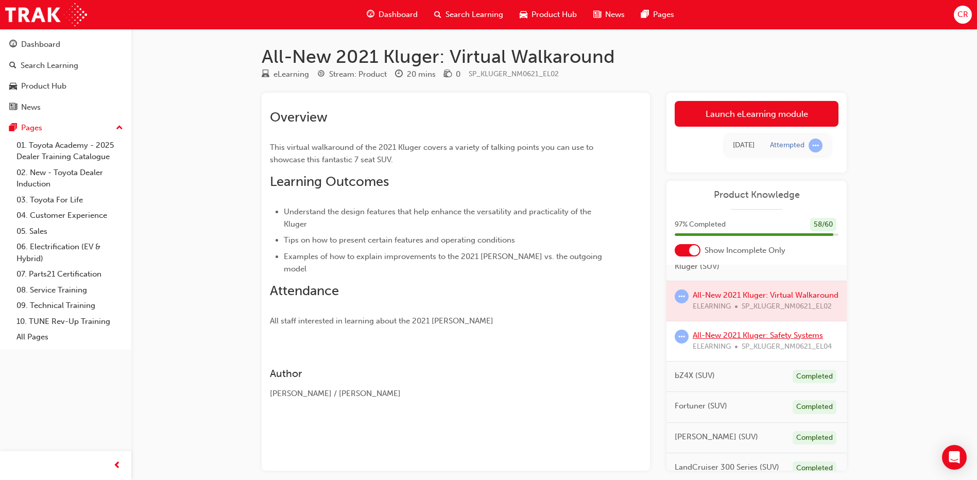
click at [737, 340] on link "All-New 2021 Kluger: Safety Systems" at bounding box center [758, 335] width 130 height 9
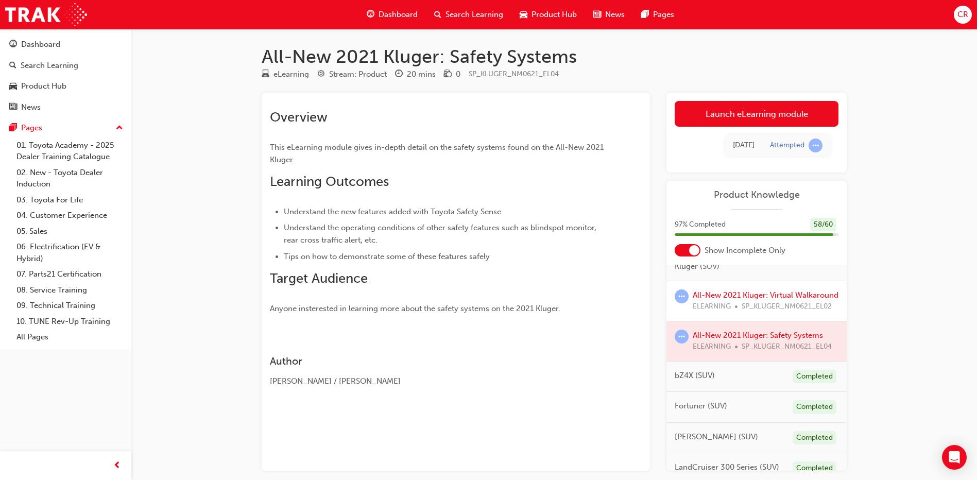
click at [728, 350] on div at bounding box center [756, 341] width 180 height 40
click at [725, 342] on div at bounding box center [756, 341] width 180 height 40
click at [714, 349] on div at bounding box center [756, 341] width 180 height 40
click at [736, 119] on link "Launch eLearning module" at bounding box center [757, 114] width 164 height 26
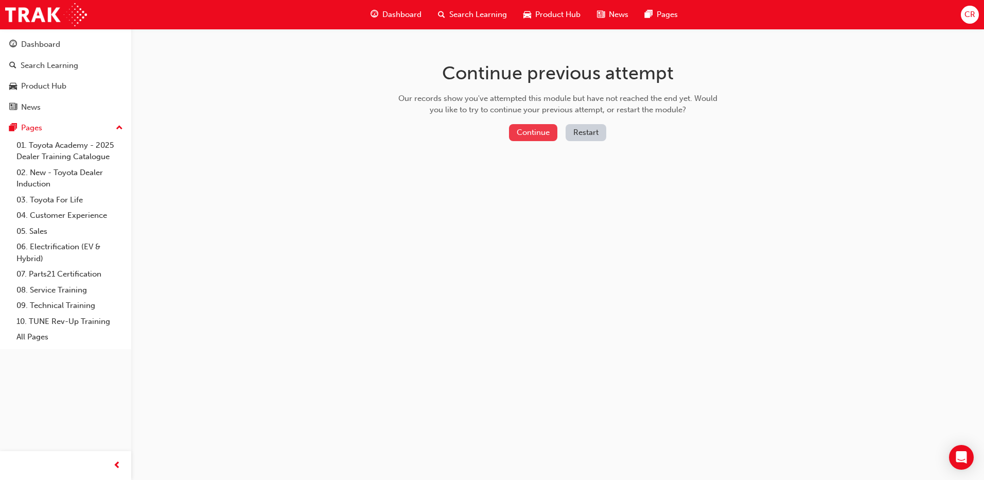
click at [534, 137] on button "Continue" at bounding box center [533, 132] width 48 height 17
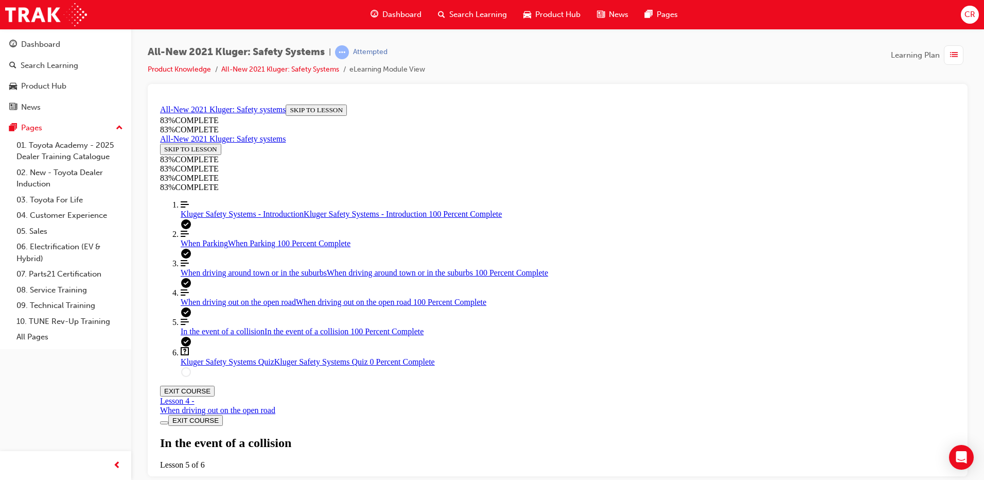
scroll to position [2338, 0]
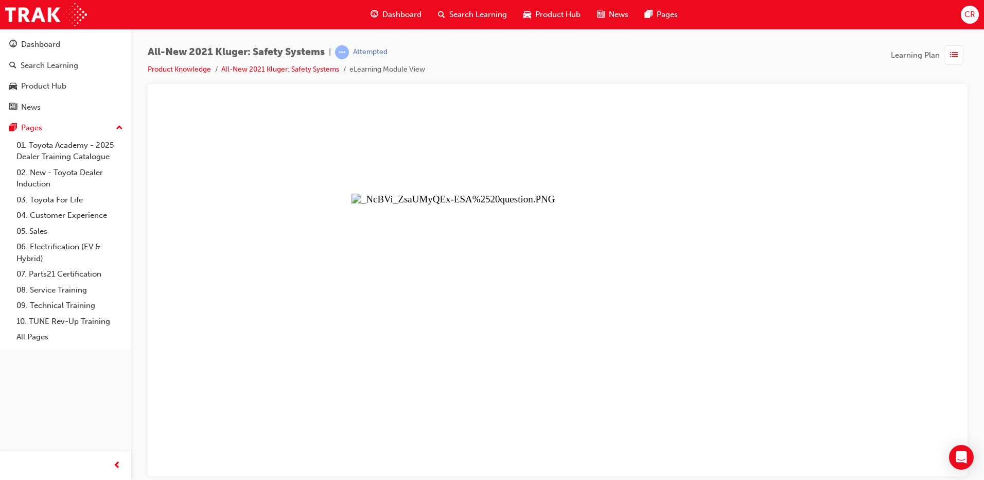
click at [561, 346] on button "Unzoom image" at bounding box center [558, 288] width 804 height 376
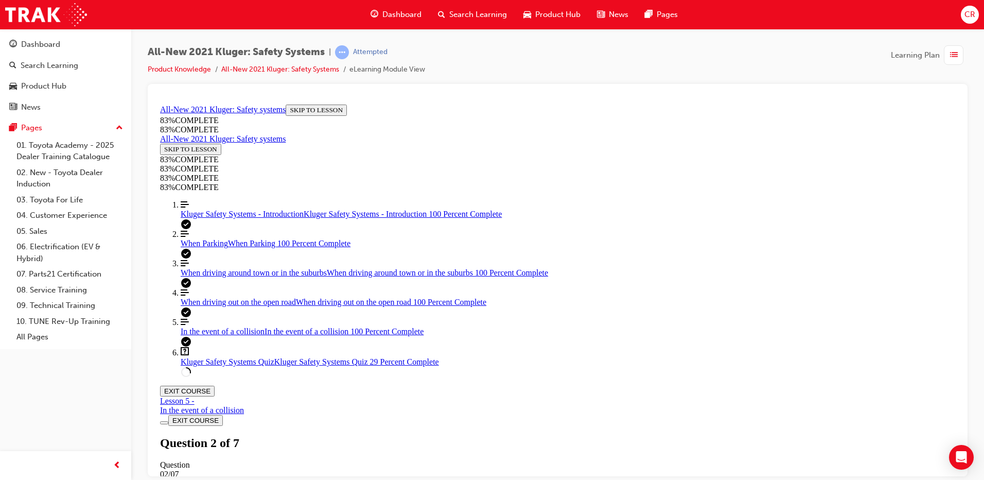
scroll to position [291, 0]
